Goal: Transaction & Acquisition: Purchase product/service

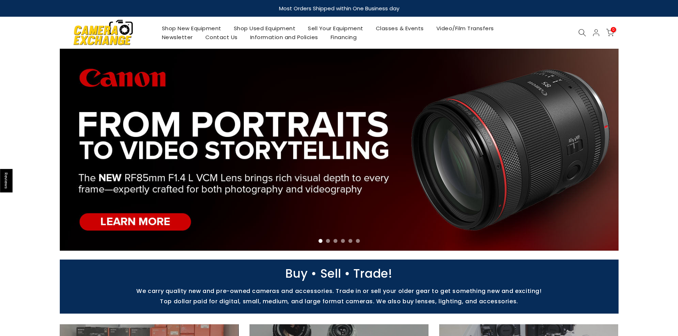
click at [250, 29] on link "Shop Used Equipment" at bounding box center [265, 28] width 74 height 9
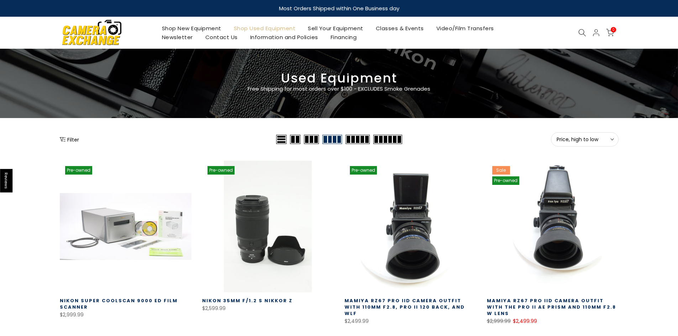
click at [71, 139] on button "Filter" at bounding box center [69, 139] width 19 height 7
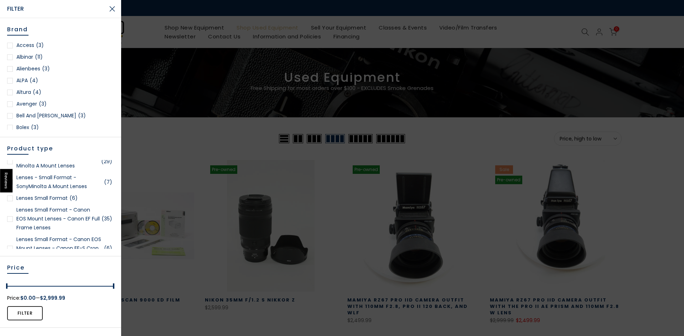
scroll to position [677, 0]
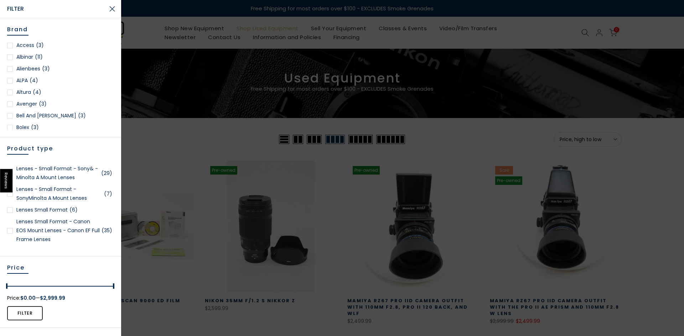
click at [10, 231] on div at bounding box center [10, 231] width 6 height 6
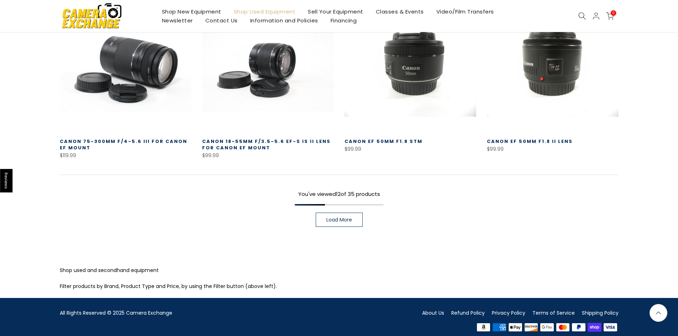
scroll to position [539, 0]
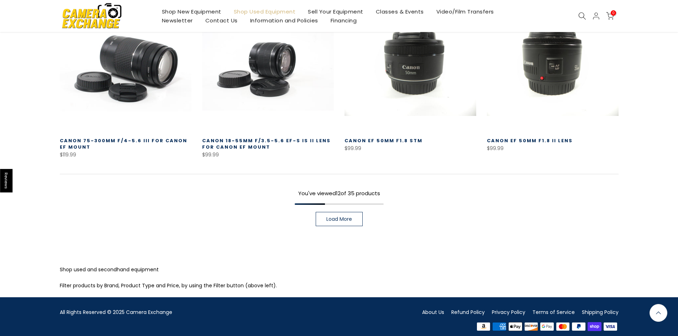
click at [341, 217] on link "Load More" at bounding box center [339, 219] width 47 height 14
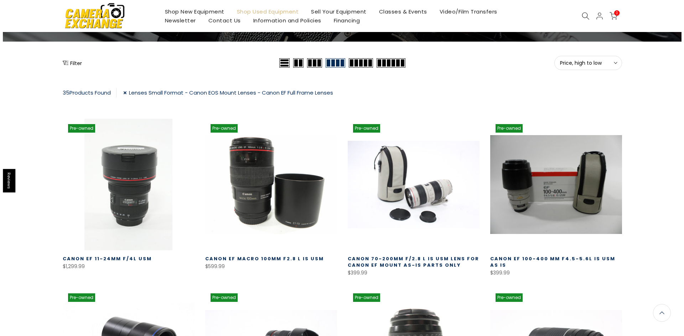
scroll to position [77, 0]
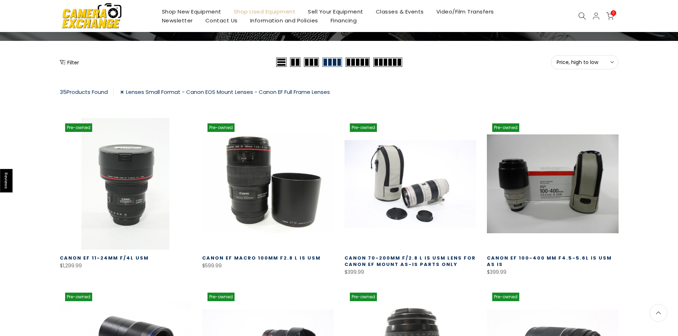
click at [68, 64] on button "Filter" at bounding box center [69, 62] width 19 height 7
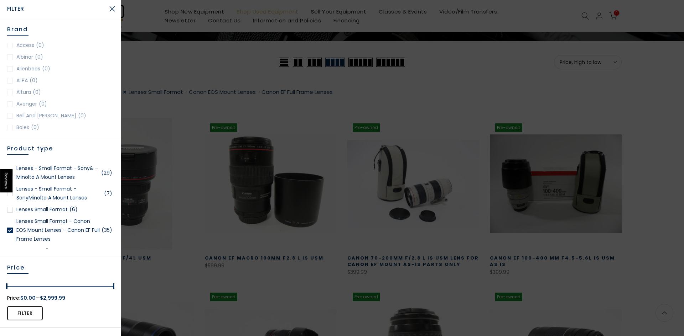
scroll to position [677, 0]
click at [11, 231] on div at bounding box center [10, 231] width 6 height 6
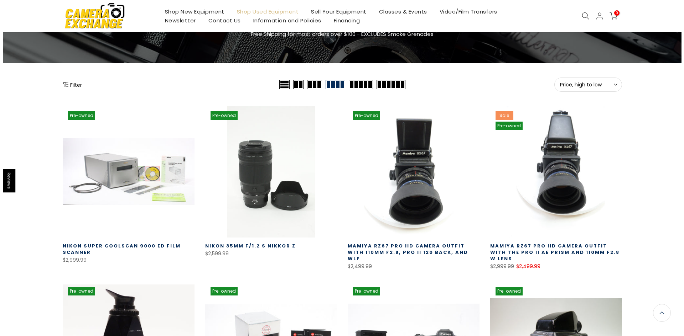
scroll to position [53, 0]
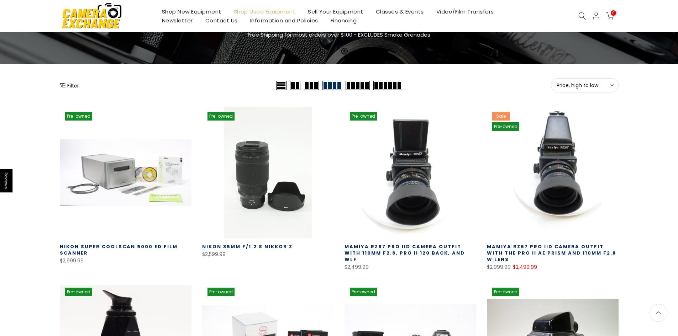
click at [67, 82] on div "Filter" at bounding box center [167, 85] width 215 height 14
click at [72, 87] on button "Filter" at bounding box center [69, 85] width 19 height 7
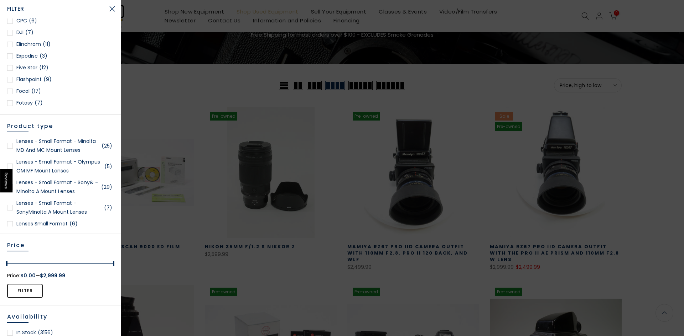
scroll to position [0, 0]
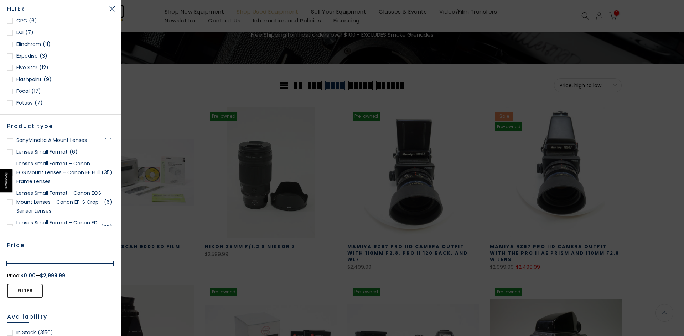
click at [10, 203] on div at bounding box center [10, 203] width 6 height 6
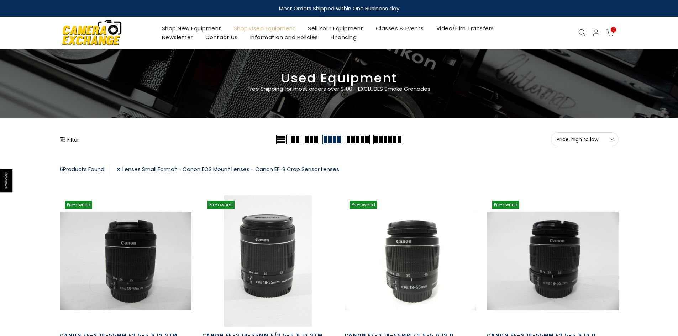
click at [68, 140] on button "Filter" at bounding box center [69, 139] width 19 height 7
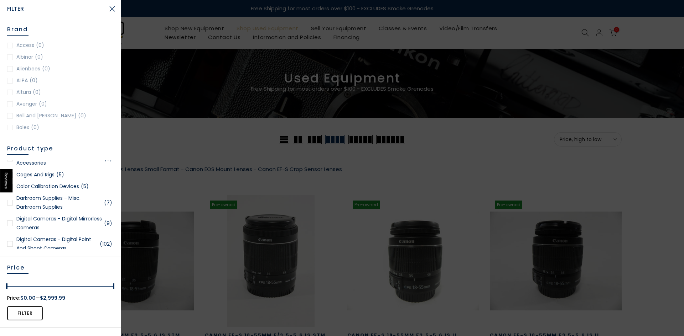
drag, startPoint x: 137, startPoint y: 152, endPoint x: 133, endPoint y: 148, distance: 5.3
click at [137, 151] on div at bounding box center [342, 168] width 684 height 336
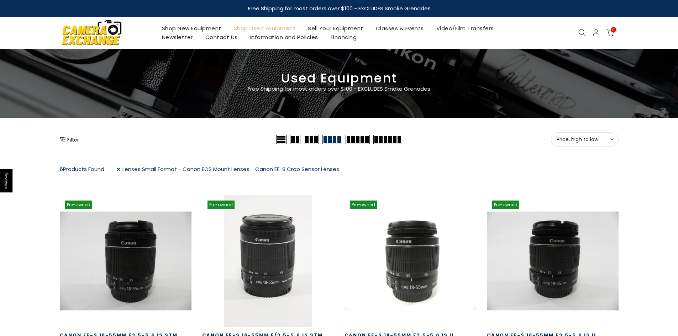
click at [121, 169] on link "Lenses Small Format - Canon EOS Mount Lenses - Canon EF-S Crop Sensor Lenses" at bounding box center [228, 170] width 223 height 10
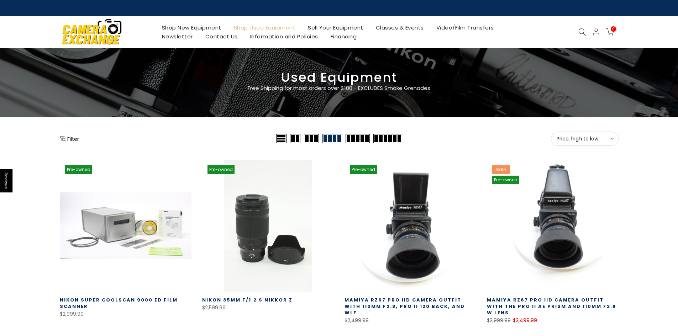
click at [609, 140] on span "Price, high to low" at bounding box center [585, 139] width 56 height 6
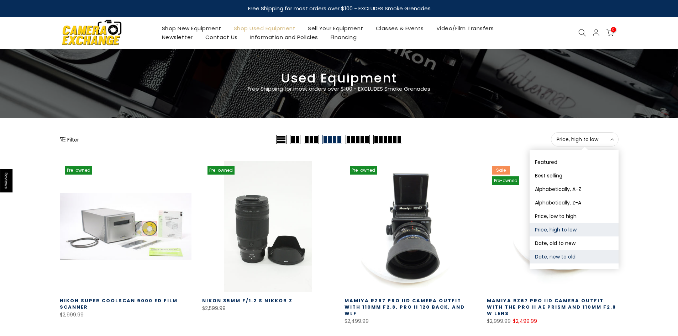
click at [549, 257] on button "Date, new to old" at bounding box center [574, 257] width 89 height 14
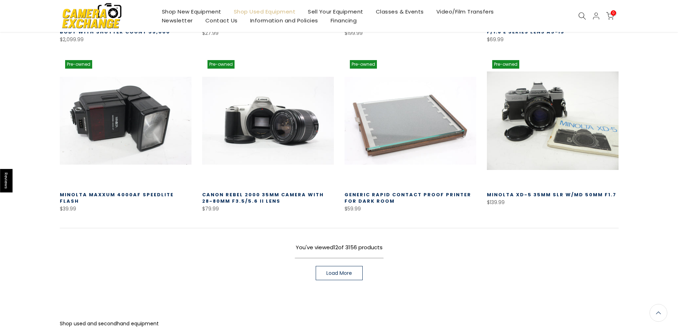
scroll to position [444, 0]
click at [337, 273] on span "Load More" at bounding box center [340, 273] width 26 height 5
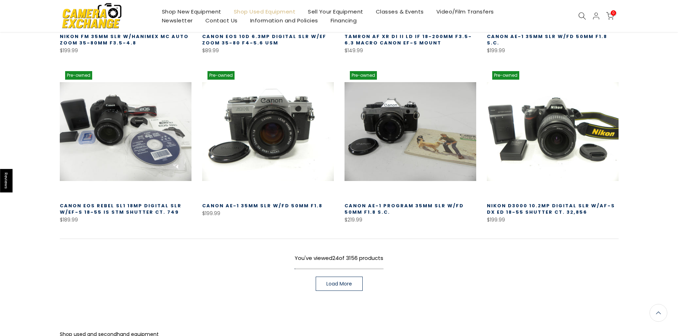
scroll to position [944, 0]
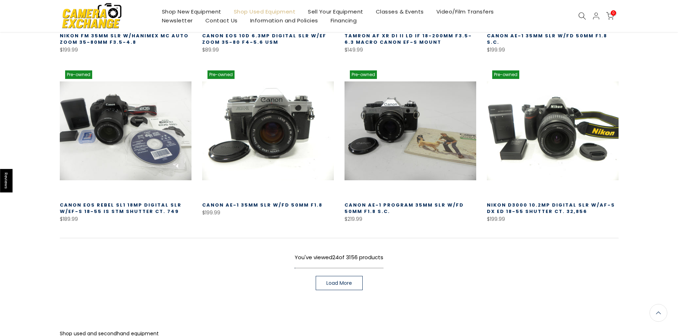
click at [340, 283] on span "Load More" at bounding box center [340, 283] width 26 height 5
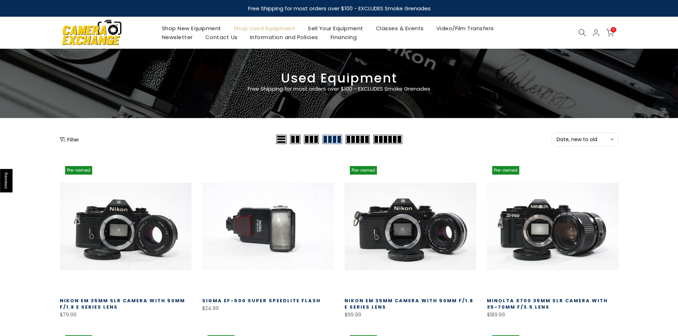
click at [65, 140] on icon "Show filters" at bounding box center [63, 139] width 6 height 4
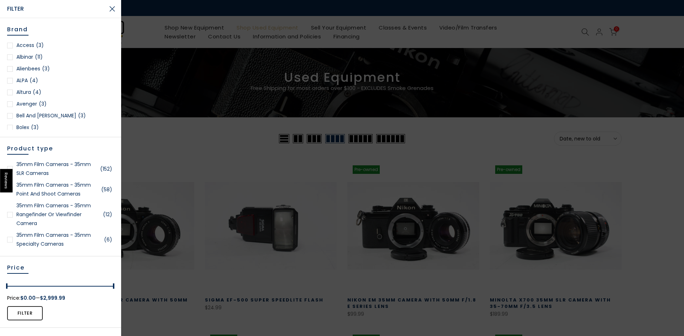
click at [145, 122] on div at bounding box center [342, 168] width 684 height 336
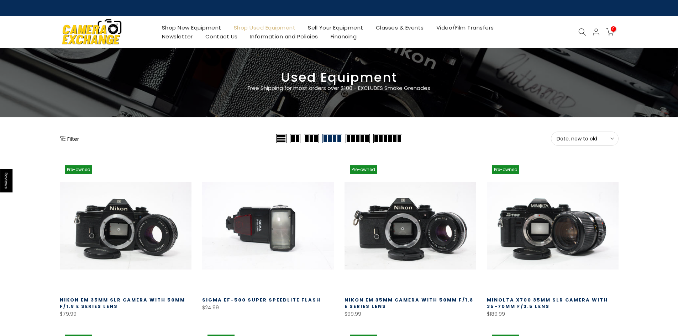
click at [71, 140] on button "Filter" at bounding box center [69, 138] width 19 height 7
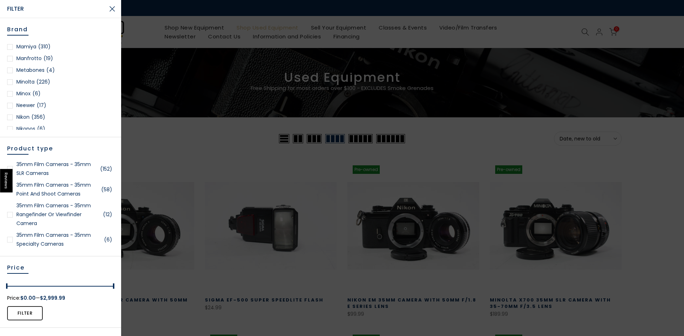
scroll to position [641, 0]
click at [10, 52] on div at bounding box center [10, 51] width 6 height 6
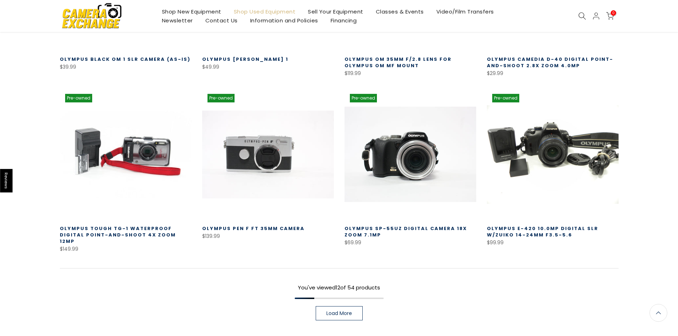
scroll to position [517, 0]
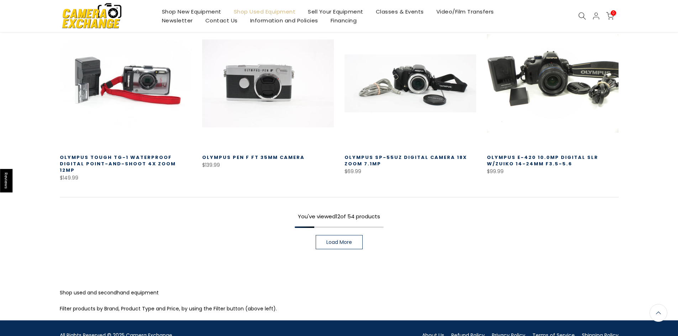
click at [346, 240] on span "Load More" at bounding box center [340, 242] width 26 height 5
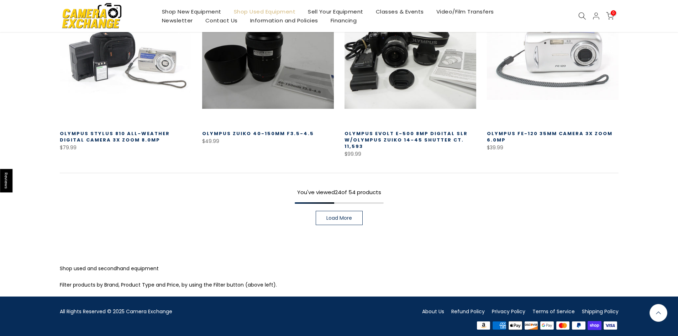
scroll to position [1055, 0]
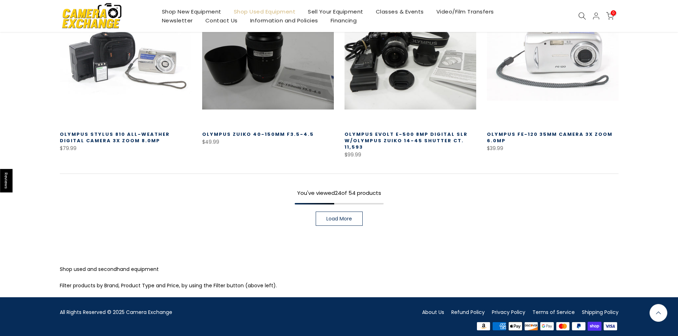
click at [336, 216] on span "Load More" at bounding box center [340, 218] width 26 height 5
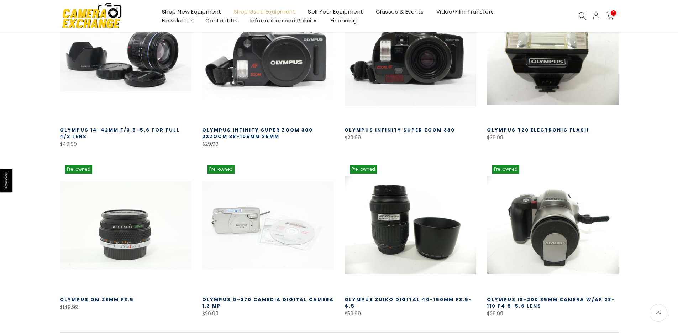
scroll to position [1340, 0]
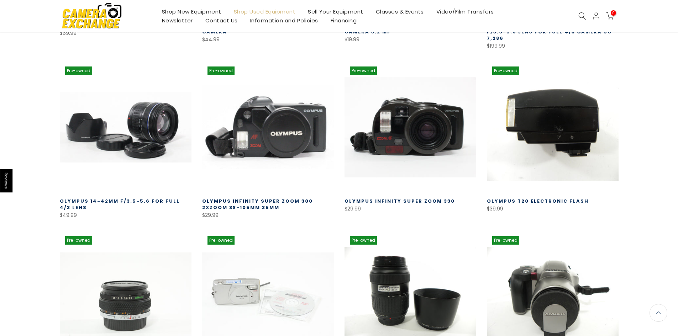
click at [539, 113] on link at bounding box center [553, 127] width 132 height 132
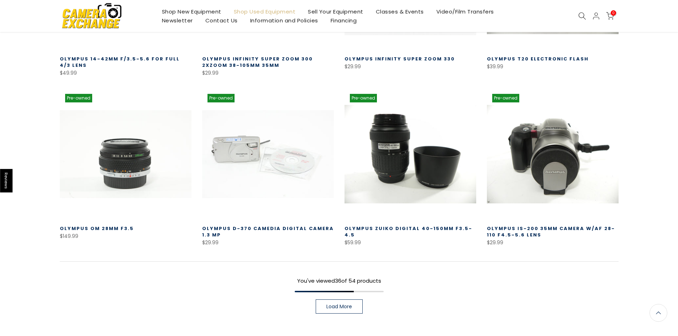
scroll to position [1304, 0]
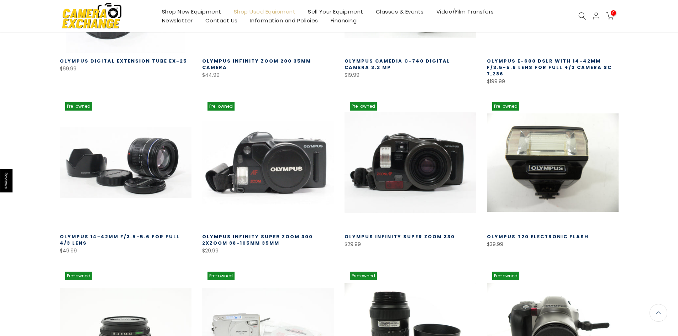
click at [173, 12] on link "Shop New Equipment" at bounding box center [192, 11] width 72 height 9
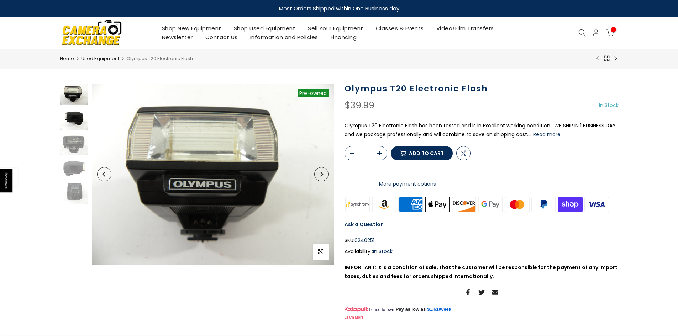
click at [70, 115] on img at bounding box center [74, 119] width 28 height 21
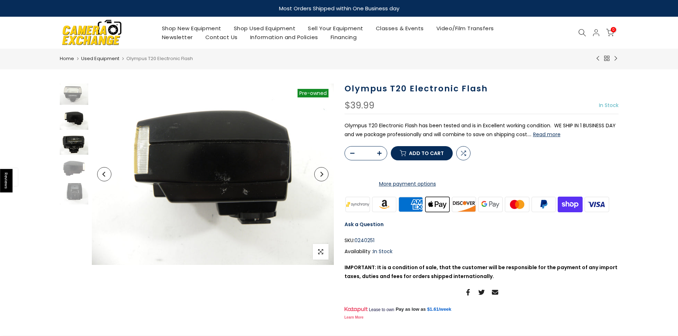
click at [73, 145] on img at bounding box center [74, 144] width 28 height 21
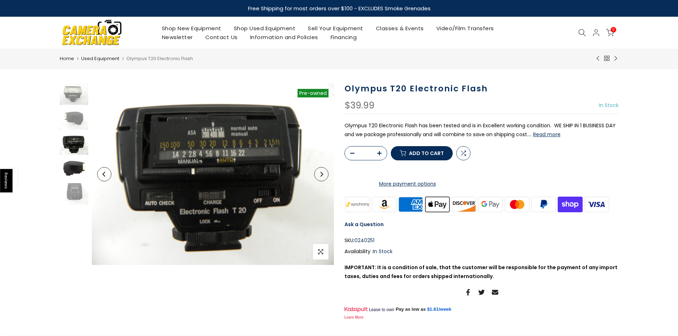
click at [77, 166] on img at bounding box center [74, 168] width 28 height 21
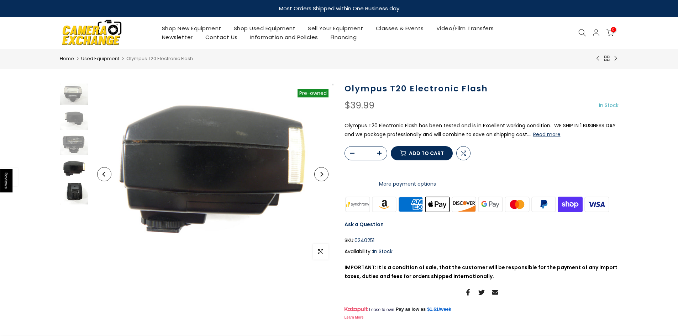
click at [76, 186] on img at bounding box center [74, 193] width 28 height 21
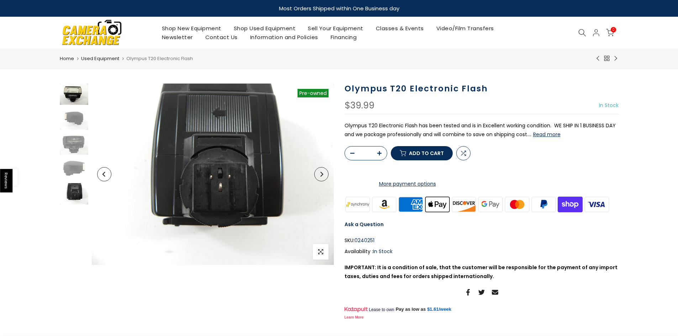
click at [79, 91] on img at bounding box center [74, 94] width 28 height 21
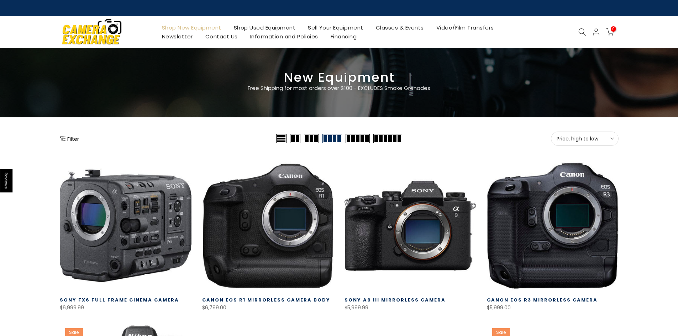
click at [68, 140] on button "Filter" at bounding box center [69, 138] width 19 height 7
